Goal: Task Accomplishment & Management: Complete application form

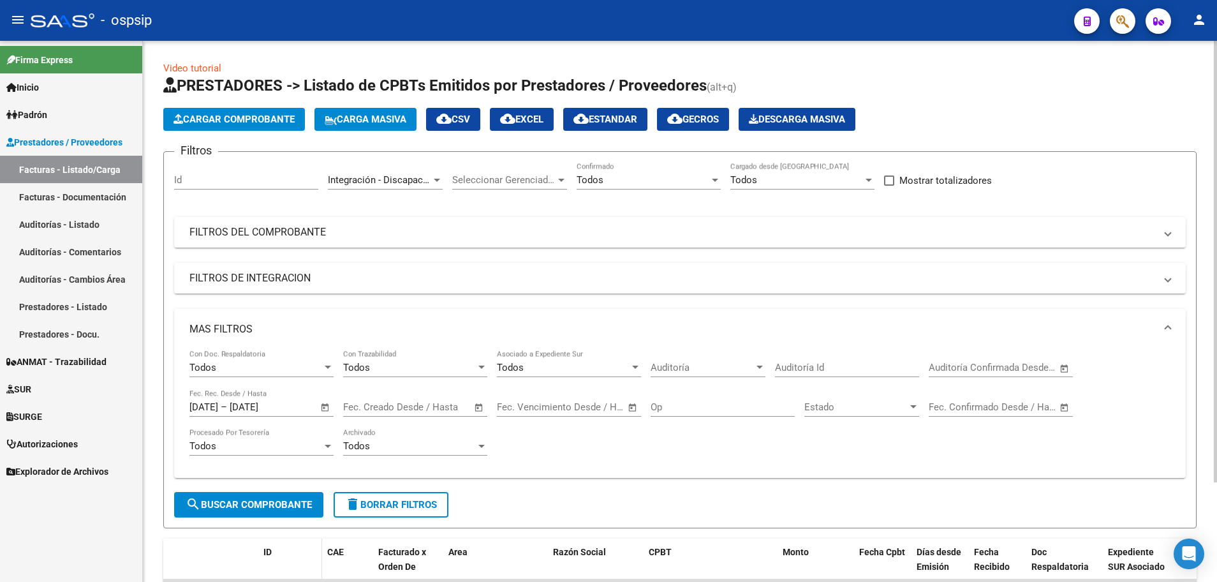
scroll to position [122, 0]
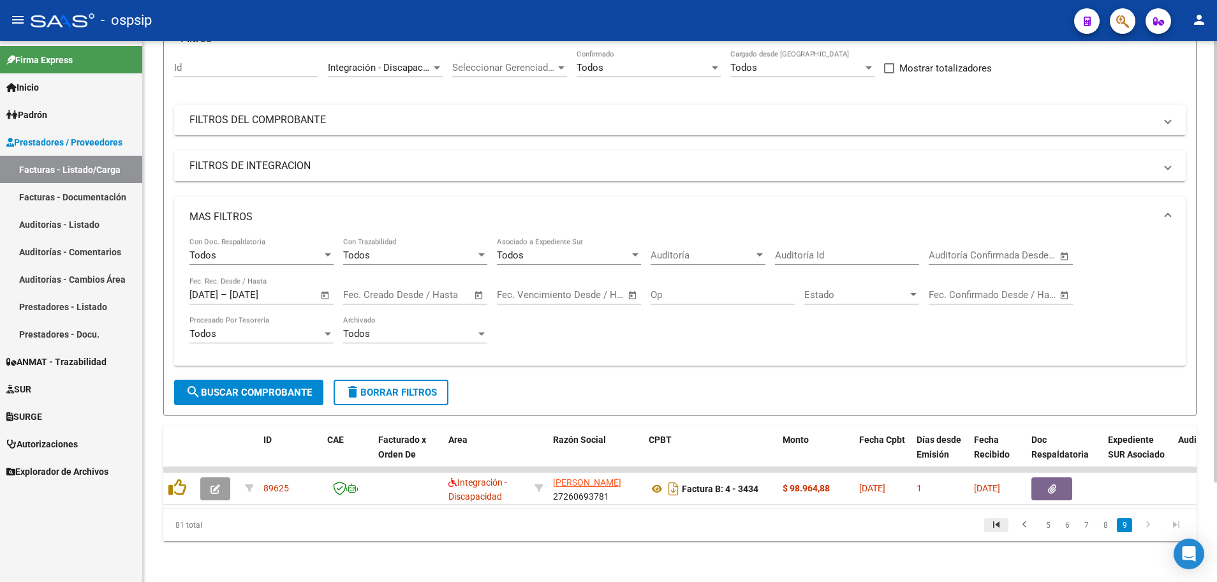
click at [997, 524] on icon "go to first page" at bounding box center [996, 525] width 17 height 15
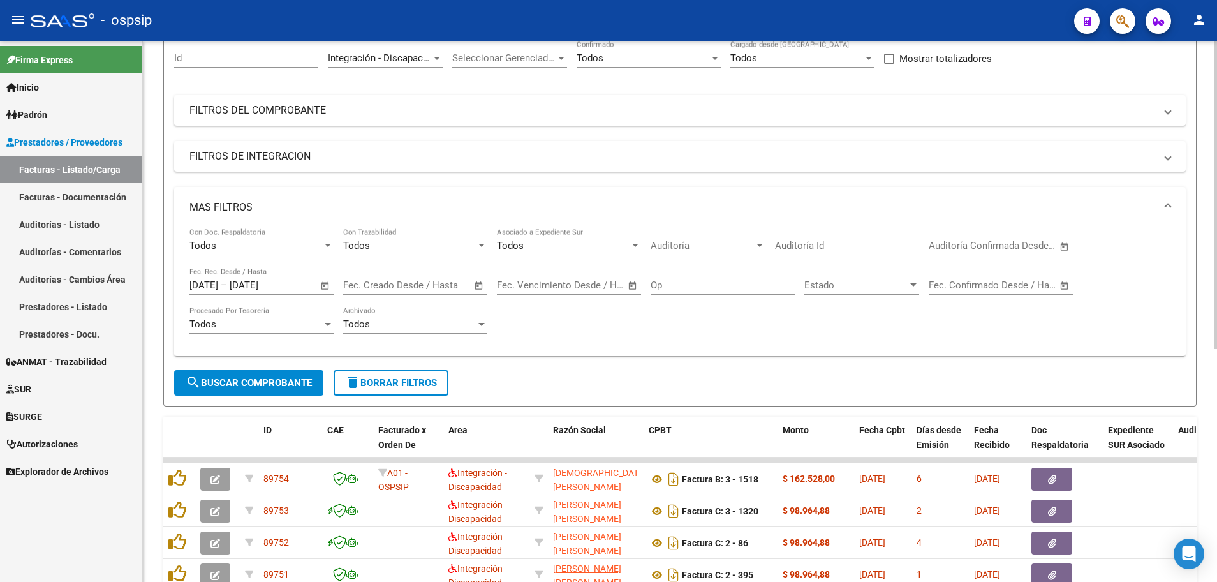
click at [325, 291] on span "Open calendar" at bounding box center [325, 285] width 31 height 31
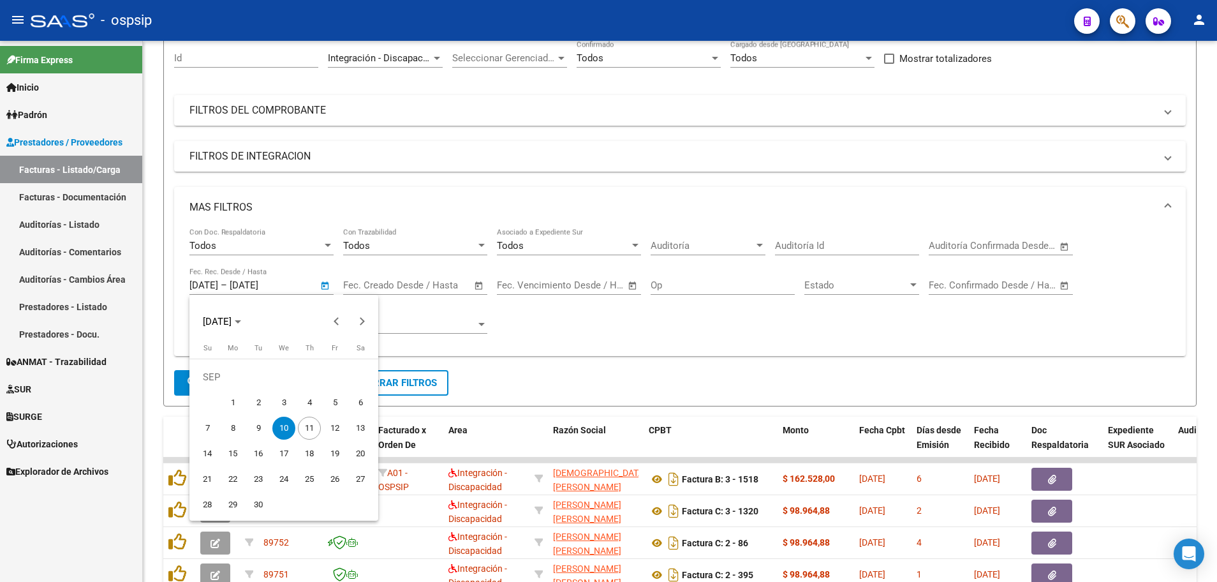
click at [314, 431] on span "11" at bounding box center [309, 427] width 23 height 23
type input "[DATE]"
click at [314, 431] on span "11" at bounding box center [309, 427] width 23 height 23
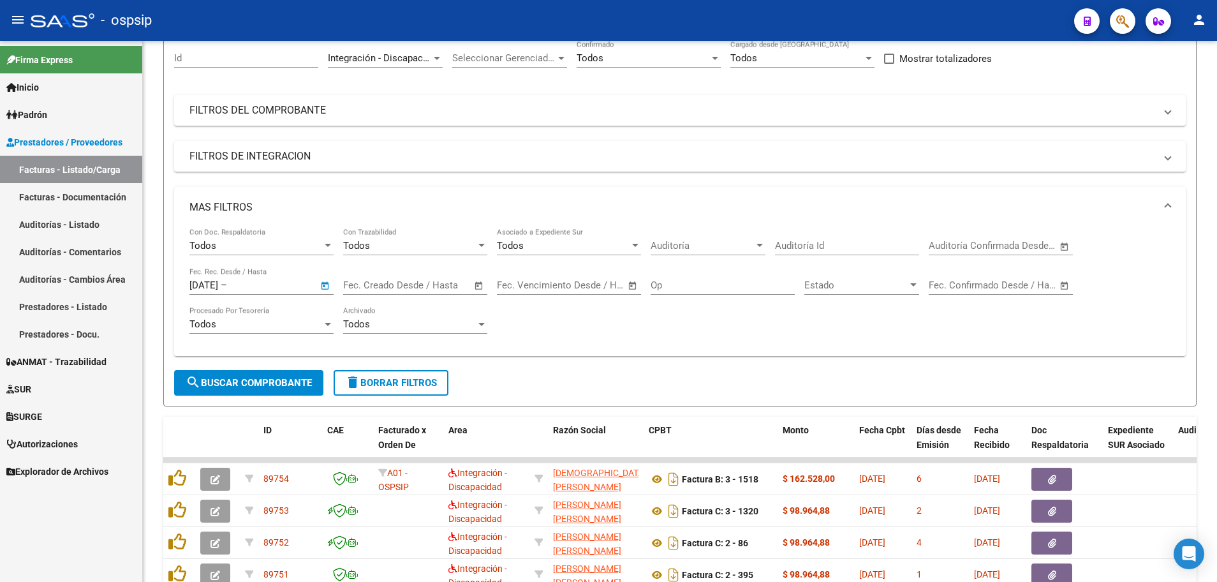
type input "[DATE]"
click at [253, 383] on span "search Buscar Comprobante" at bounding box center [249, 382] width 126 height 11
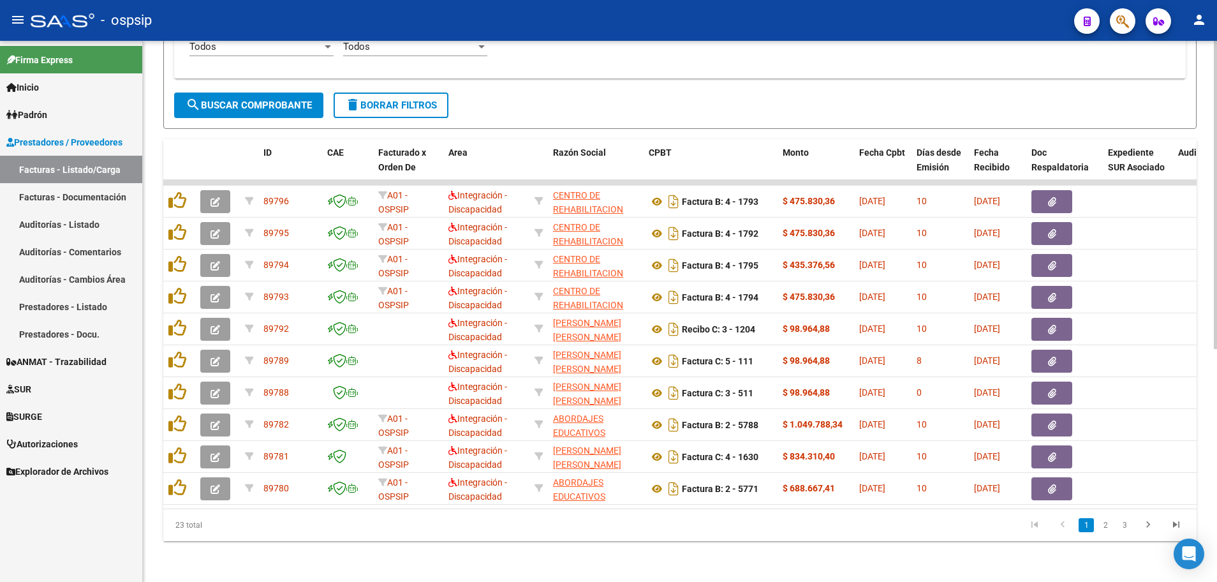
scroll to position [409, 0]
click at [1103, 524] on link "2" at bounding box center [1104, 525] width 15 height 14
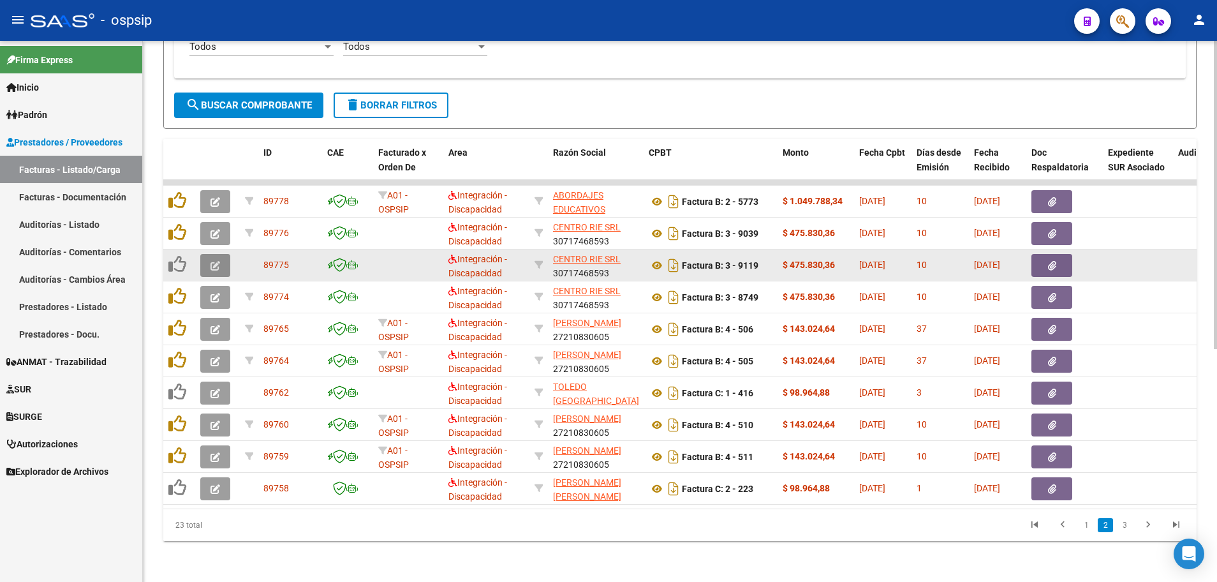
click at [207, 254] on button "button" at bounding box center [215, 265] width 30 height 23
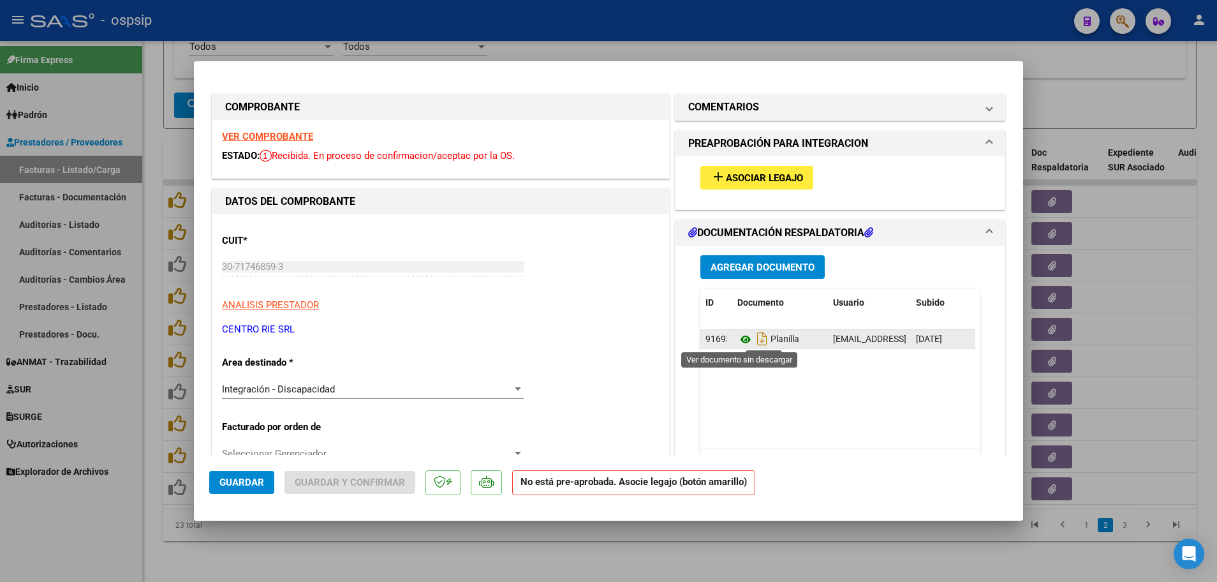
click at [740, 341] on icon at bounding box center [745, 339] width 17 height 15
click at [256, 140] on strong "VER COMPROBANTE" at bounding box center [267, 136] width 91 height 11
click at [759, 178] on span "Asociar Legajo" at bounding box center [764, 177] width 77 height 11
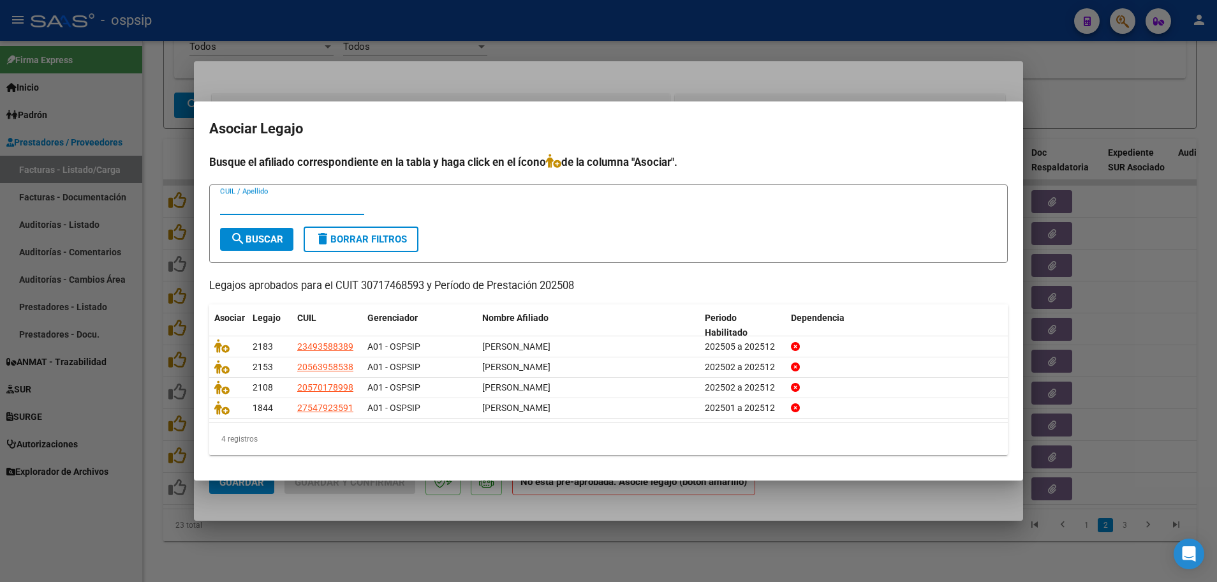
click at [150, 441] on div at bounding box center [608, 291] width 1217 height 582
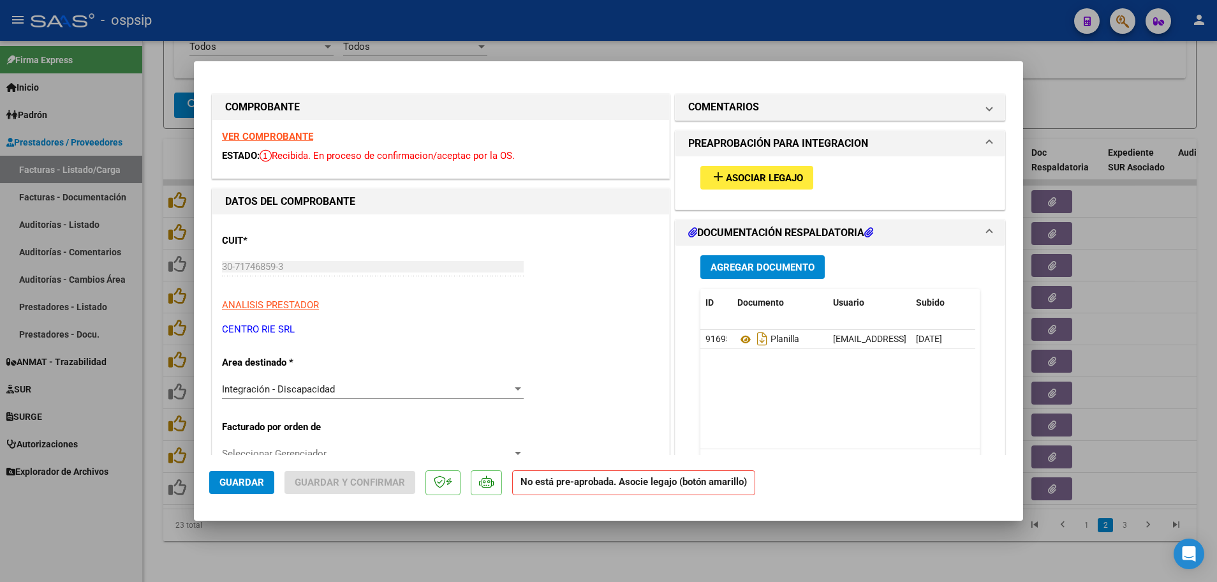
click at [154, 433] on div at bounding box center [608, 291] width 1217 height 582
type input "$ 0,00"
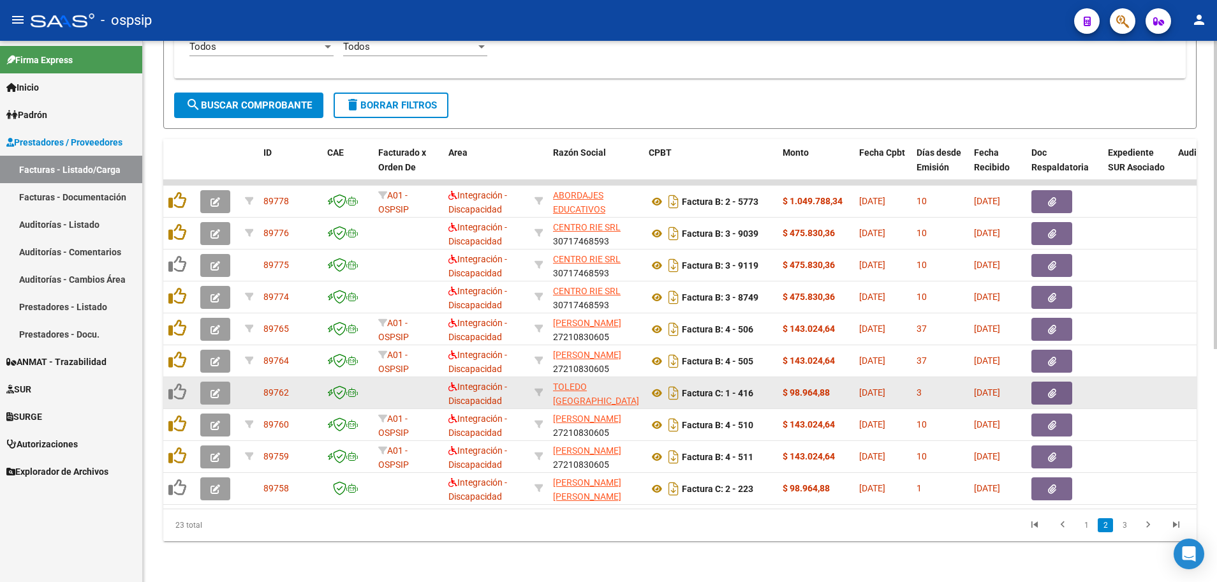
click at [209, 385] on button "button" at bounding box center [215, 392] width 30 height 23
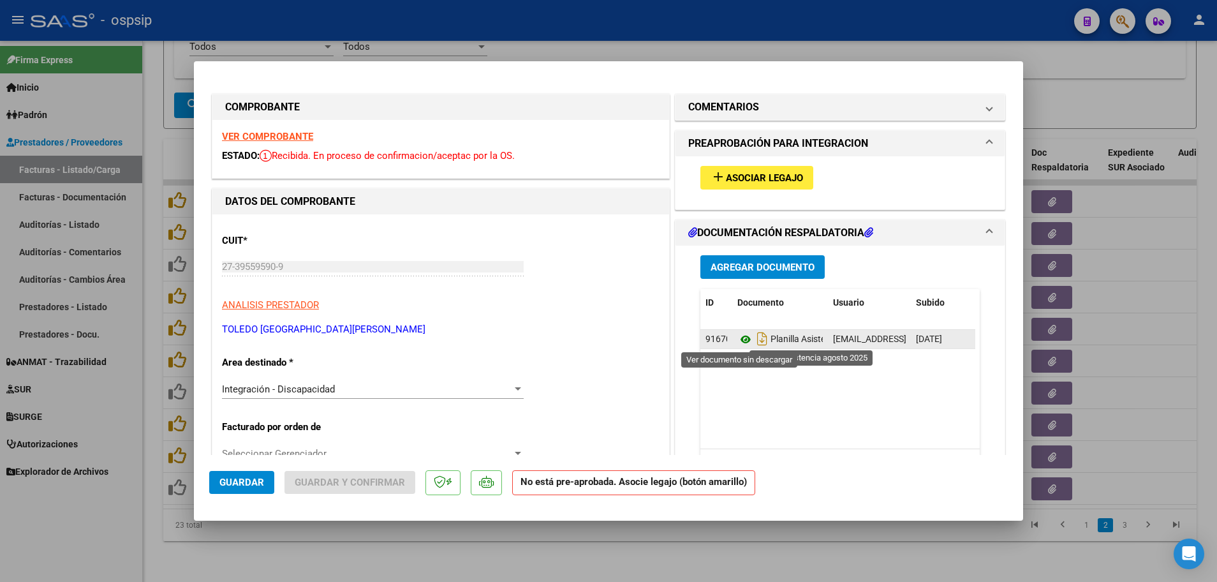
click at [740, 339] on icon at bounding box center [745, 339] width 17 height 15
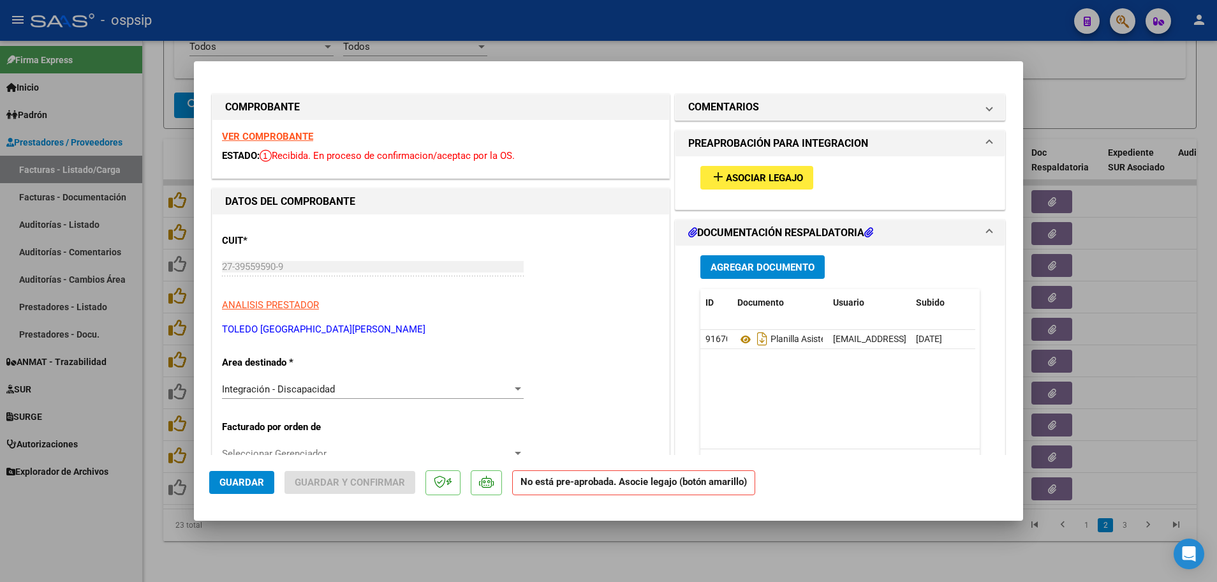
click at [274, 137] on strong "VER COMPROBANTE" at bounding box center [267, 136] width 91 height 11
click at [748, 175] on span "Asociar Legajo" at bounding box center [764, 177] width 77 height 11
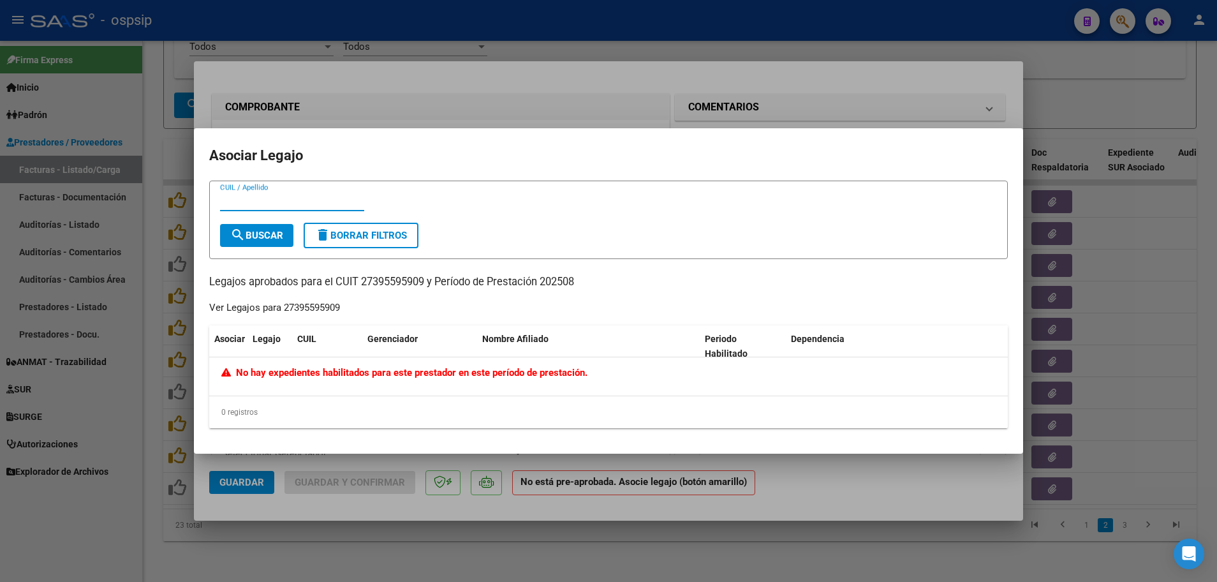
click at [152, 436] on div at bounding box center [608, 291] width 1217 height 582
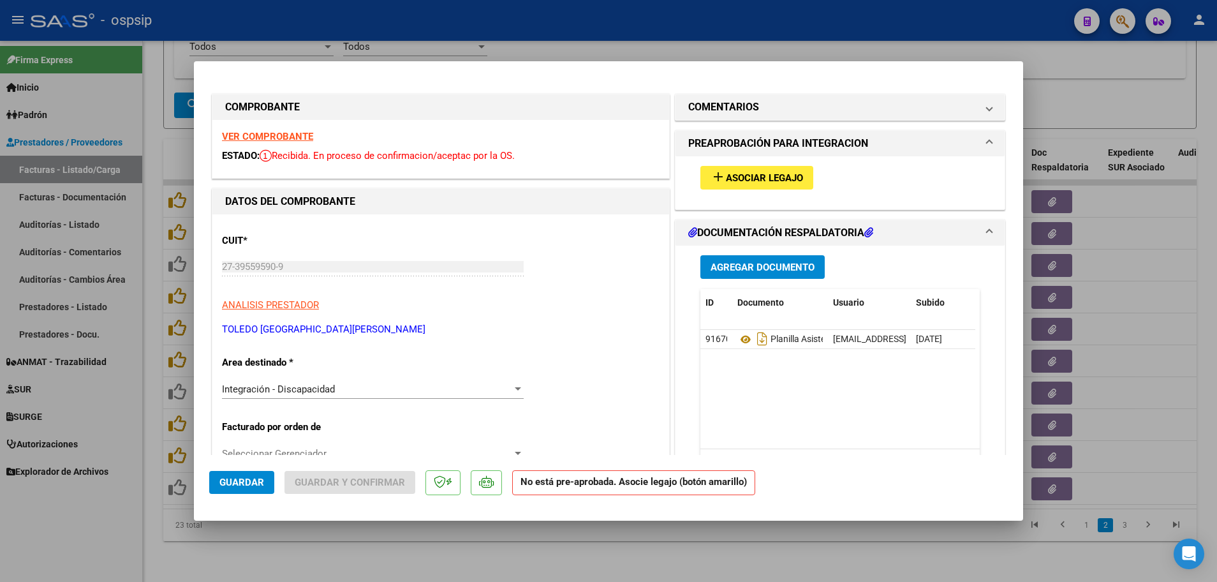
click at [152, 436] on div at bounding box center [608, 291] width 1217 height 582
type input "$ 0,00"
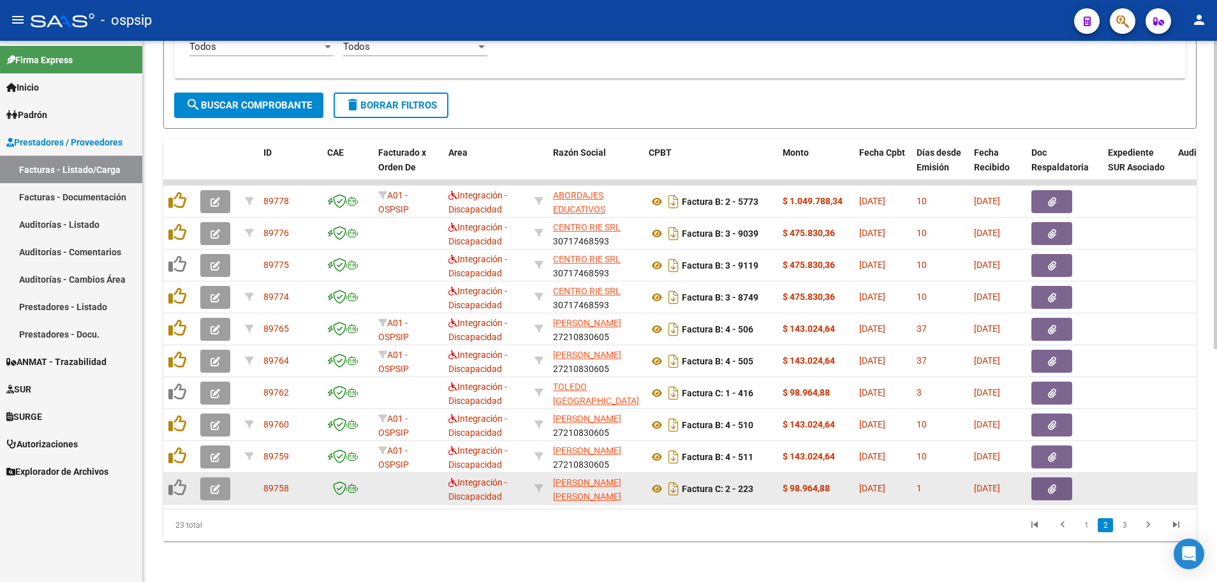
click at [209, 481] on button "button" at bounding box center [215, 488] width 30 height 23
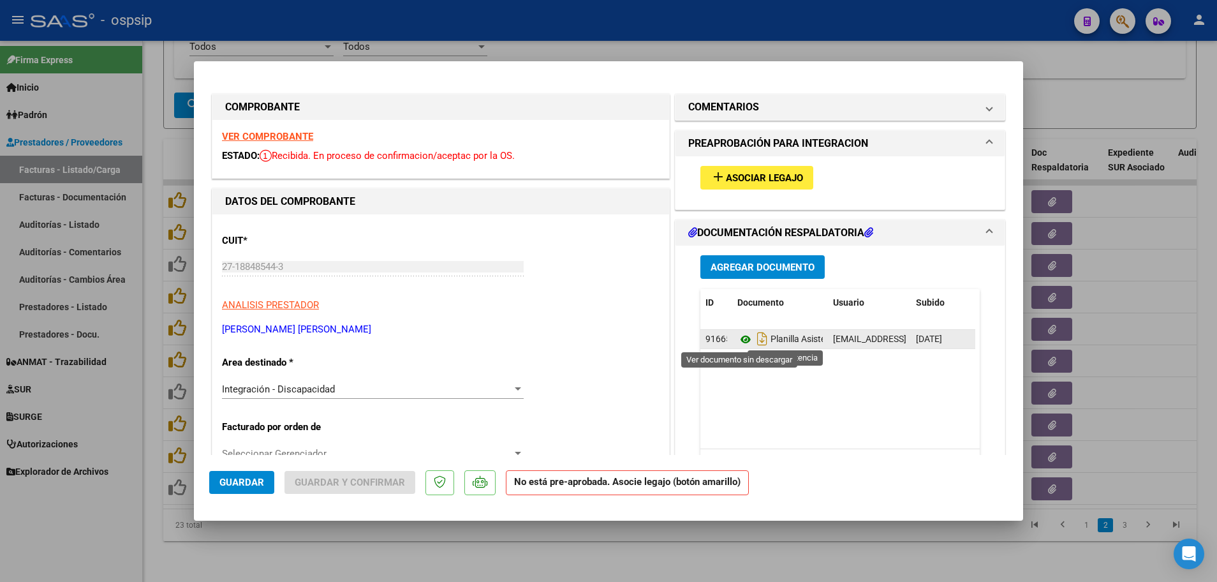
click at [740, 335] on icon at bounding box center [745, 339] width 17 height 15
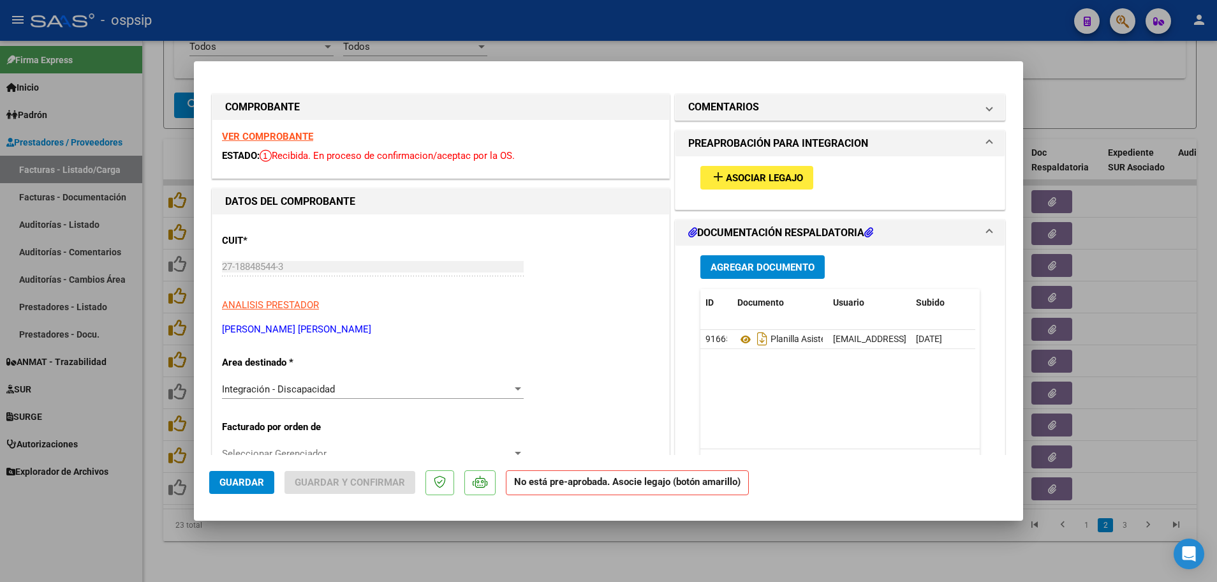
click at [246, 136] on strong "VER COMPROBANTE" at bounding box center [267, 136] width 91 height 11
click at [762, 181] on span "Asociar Legajo" at bounding box center [764, 177] width 77 height 11
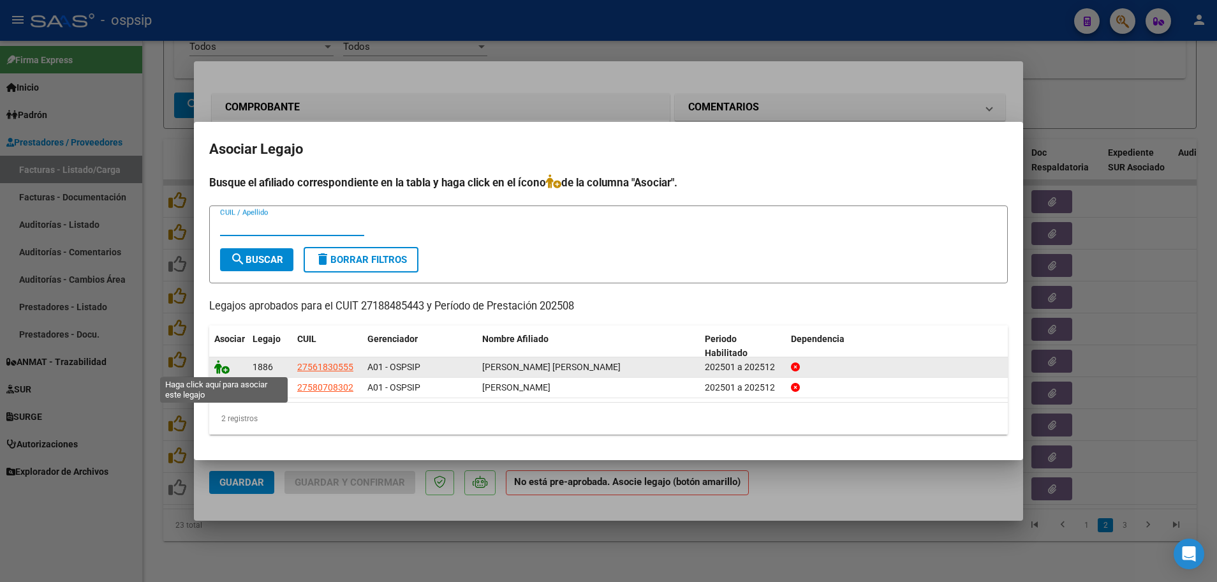
click at [227, 367] on icon at bounding box center [221, 367] width 15 height 14
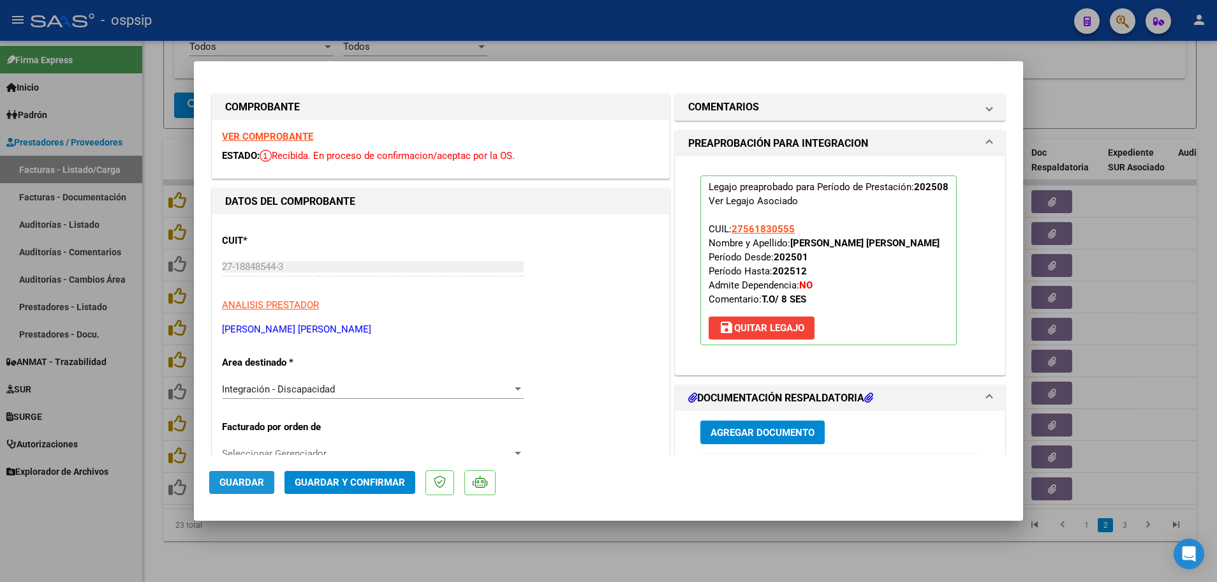
click at [223, 484] on span "Guardar" at bounding box center [241, 481] width 45 height 11
click at [149, 467] on div at bounding box center [608, 291] width 1217 height 582
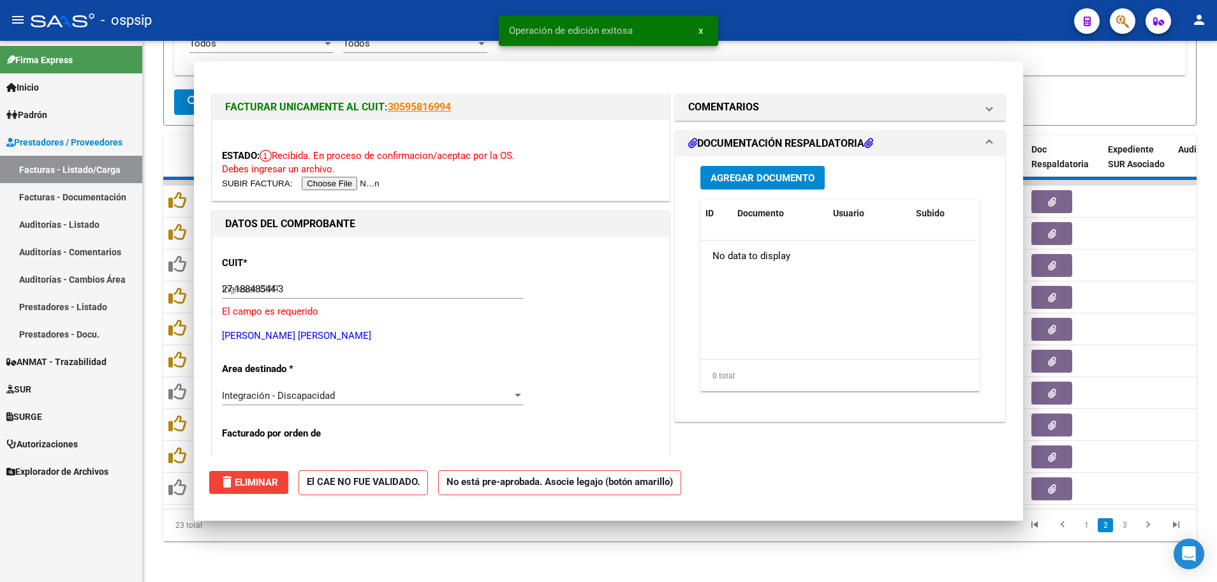
type input "$ 0,00"
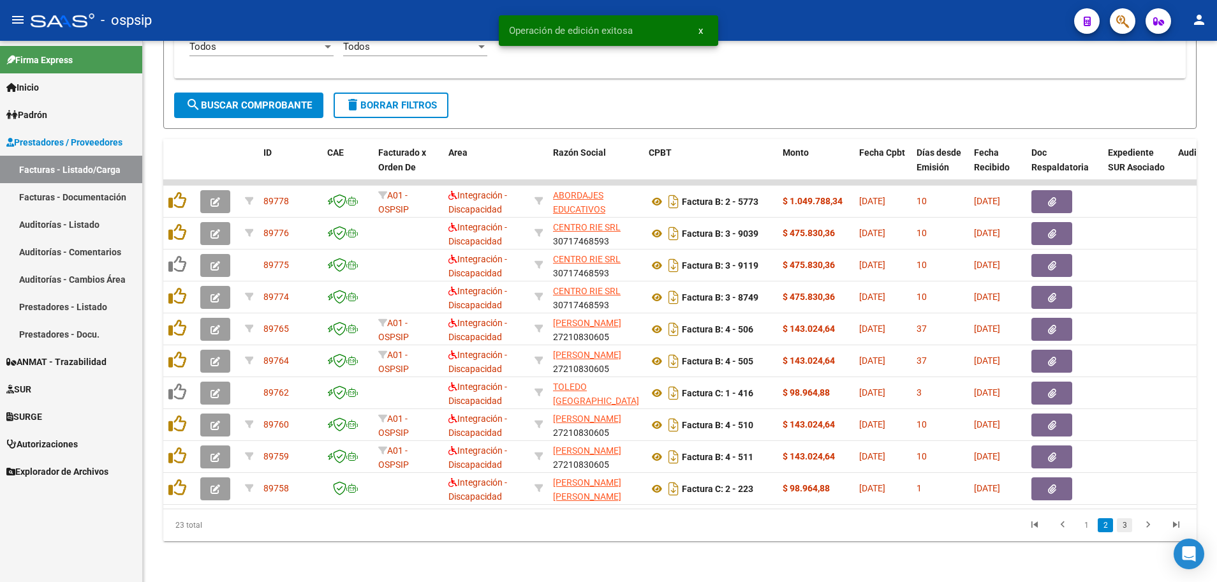
click at [1125, 529] on link "3" at bounding box center [1124, 525] width 15 height 14
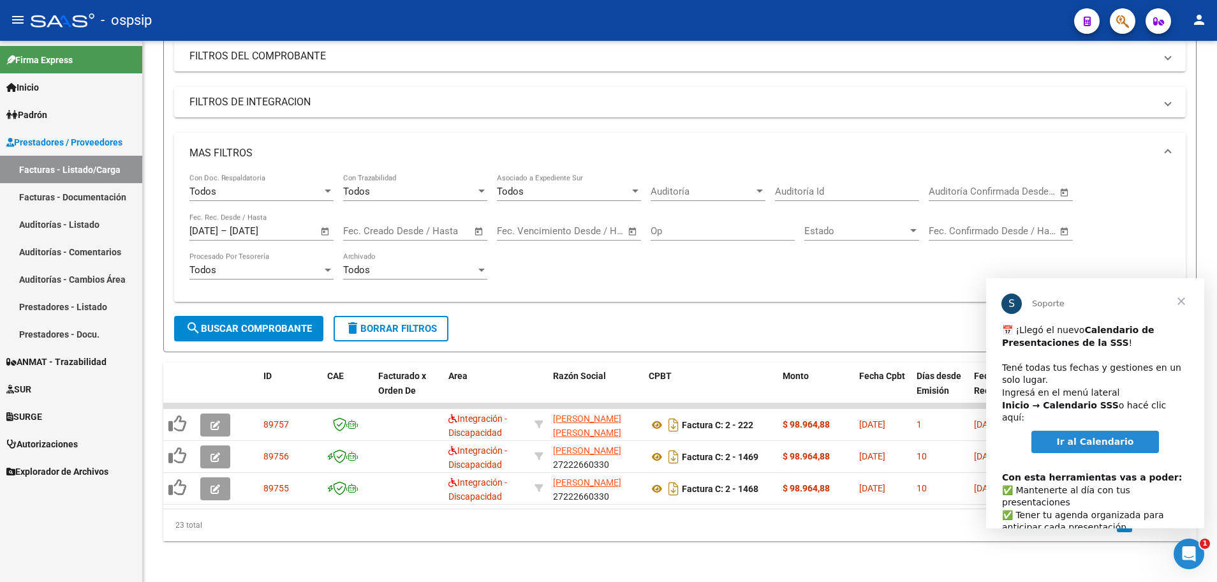
scroll to position [0, 0]
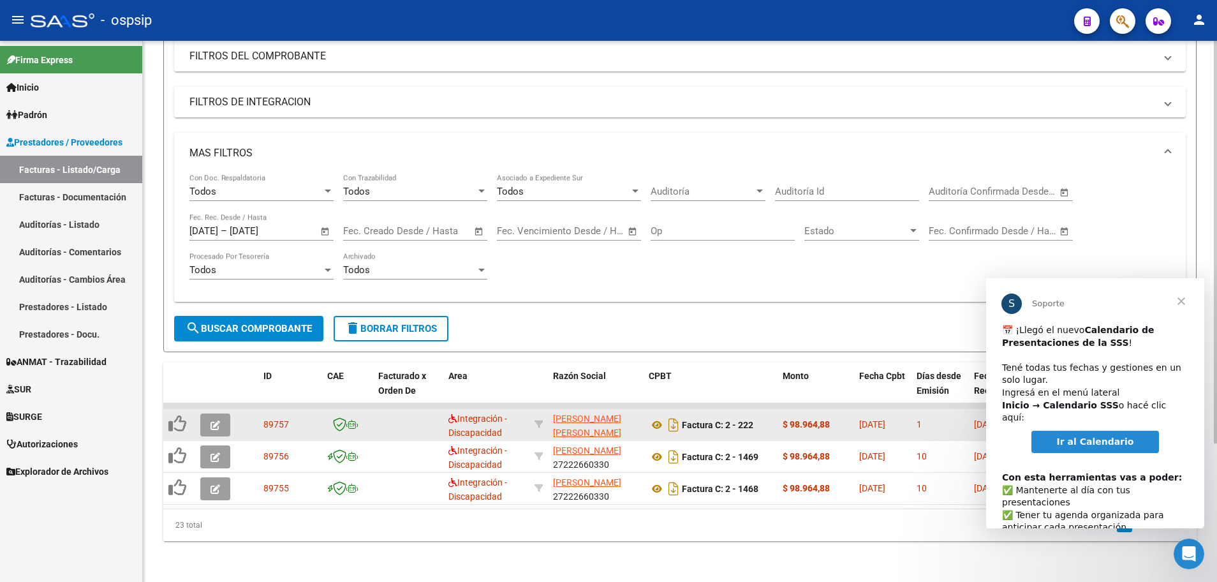
click at [202, 414] on button "button" at bounding box center [215, 424] width 30 height 23
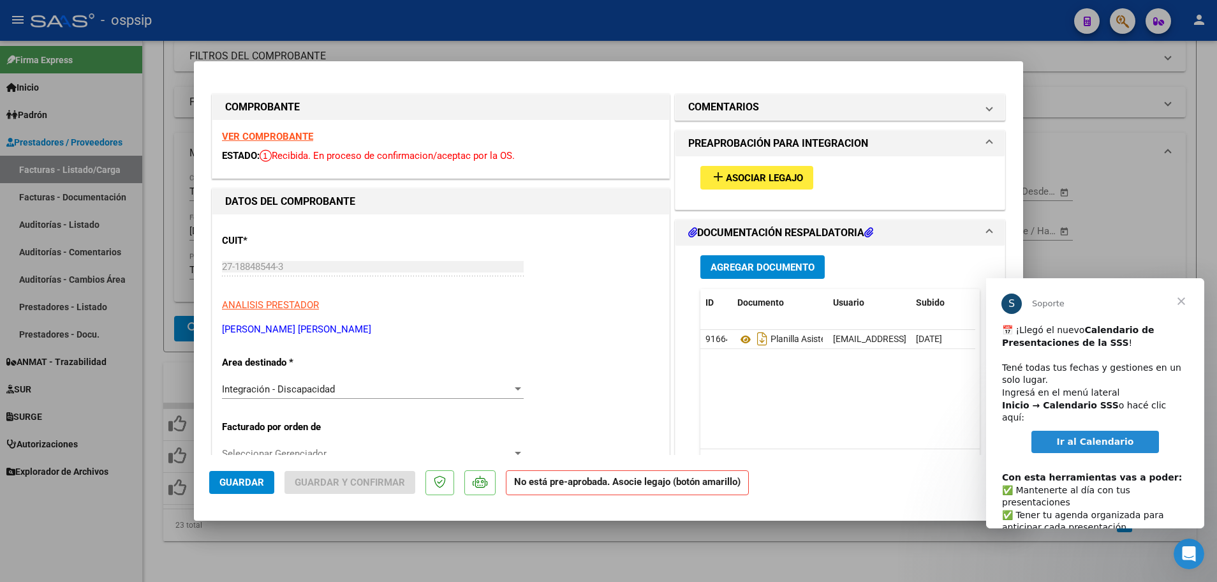
click at [1186, 301] on span "Cerrar" at bounding box center [1181, 301] width 46 height 46
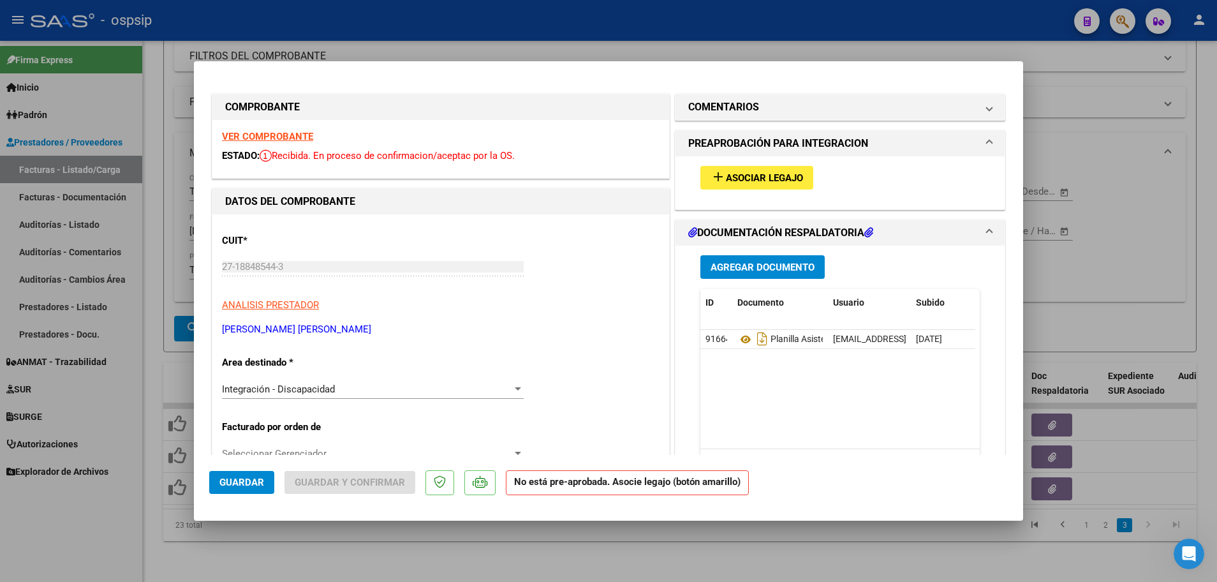
click at [143, 187] on div at bounding box center [608, 291] width 1217 height 582
type input "$ 0,00"
